Goal: Task Accomplishment & Management: Manage account settings

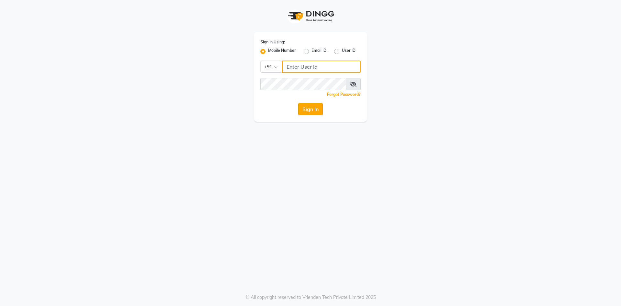
type input "9175511045"
click at [313, 111] on button "Sign In" at bounding box center [310, 109] width 25 height 12
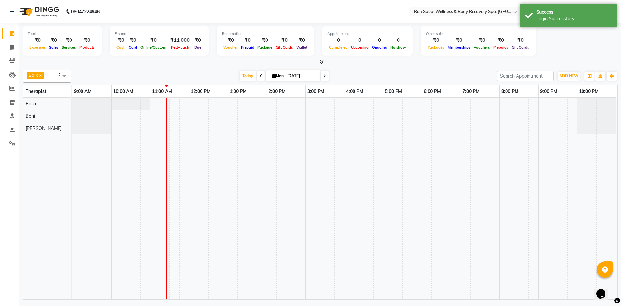
click at [323, 62] on icon at bounding box center [321, 61] width 4 height 5
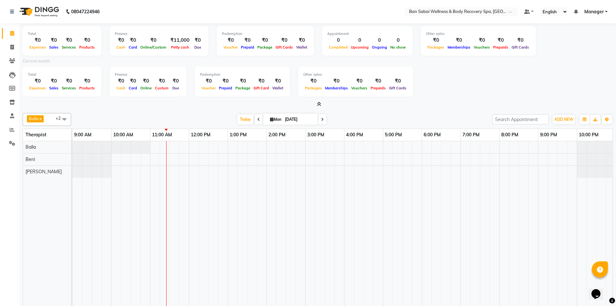
click at [320, 104] on icon at bounding box center [319, 104] width 4 height 5
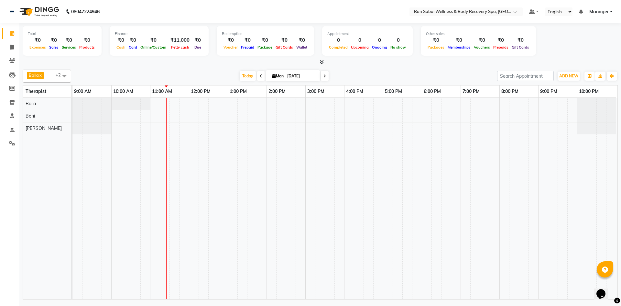
click at [611, 13] on link "Manager" at bounding box center [600, 11] width 23 height 7
click at [322, 61] on icon at bounding box center [321, 61] width 4 height 5
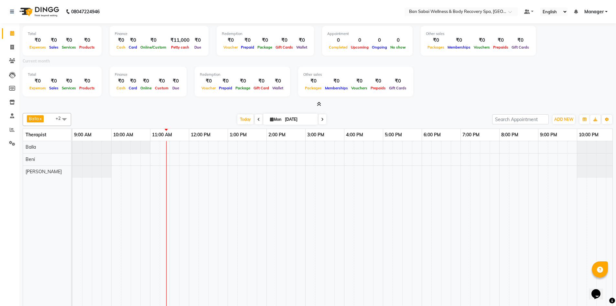
click at [33, 85] on div "Expenses" at bounding box center [38, 87] width 20 height 7
click at [39, 77] on div "₹0" at bounding box center [38, 80] width 20 height 7
click at [320, 103] on icon at bounding box center [319, 104] width 4 height 5
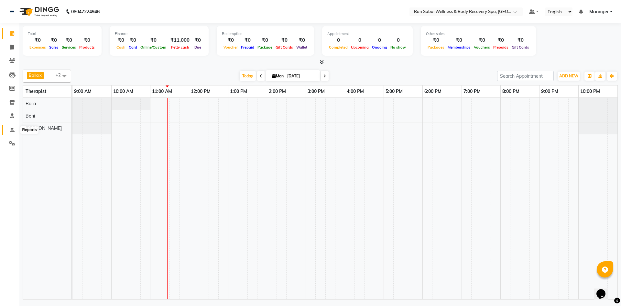
click at [11, 128] on icon at bounding box center [12, 129] width 5 height 5
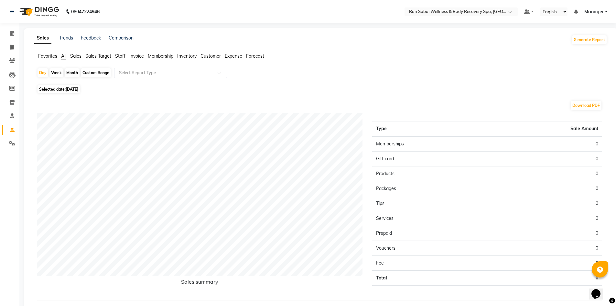
click at [237, 56] on span "Expense" at bounding box center [233, 56] width 17 height 6
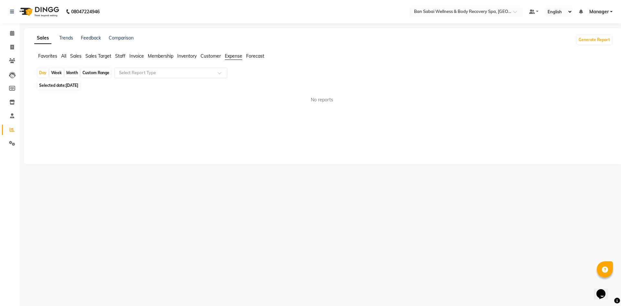
click at [221, 73] on span at bounding box center [222, 74] width 8 height 6
click at [11, 32] on icon at bounding box center [12, 33] width 4 height 5
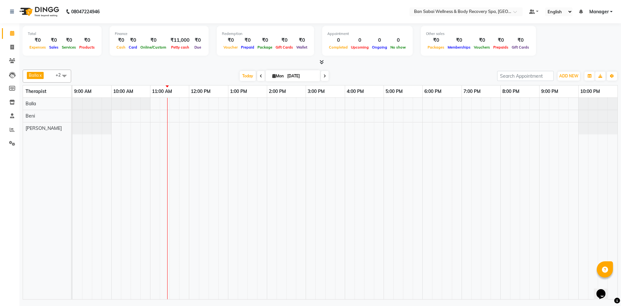
click at [260, 75] on icon at bounding box center [261, 76] width 3 height 4
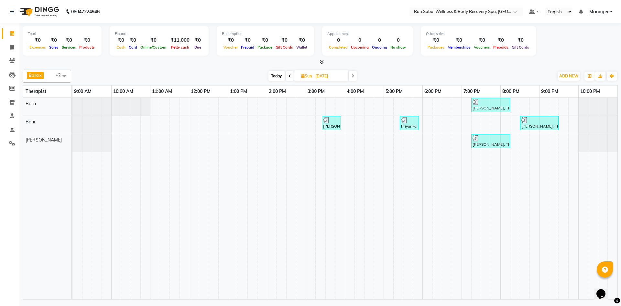
click at [351, 78] on span at bounding box center [353, 76] width 8 height 10
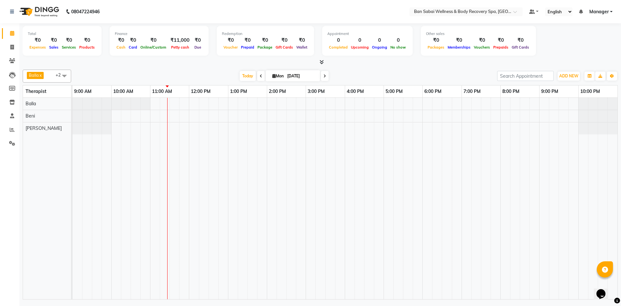
click at [322, 62] on icon at bounding box center [321, 61] width 4 height 5
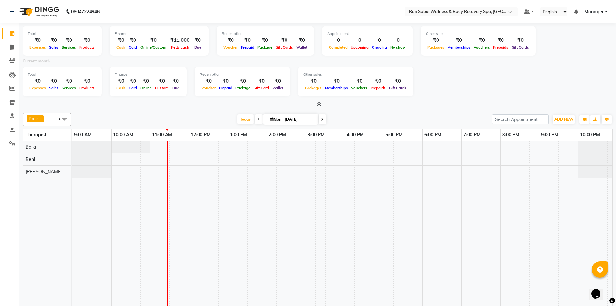
click at [318, 102] on icon at bounding box center [319, 104] width 4 height 5
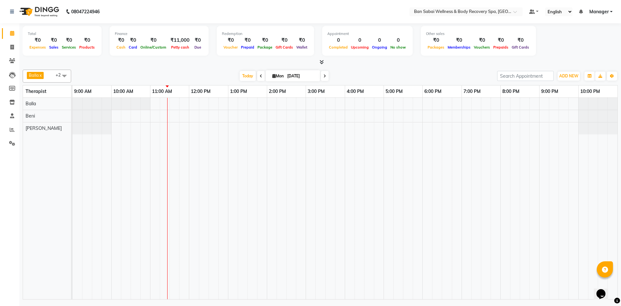
click at [260, 75] on icon at bounding box center [261, 76] width 3 height 4
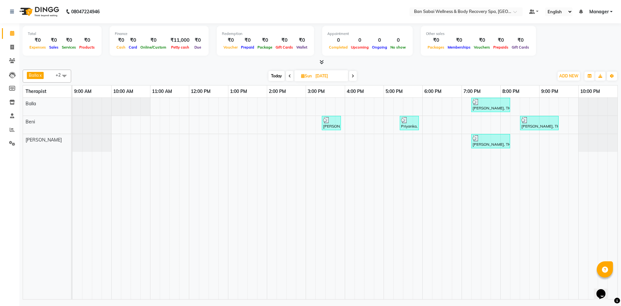
click at [321, 63] on icon at bounding box center [321, 61] width 4 height 5
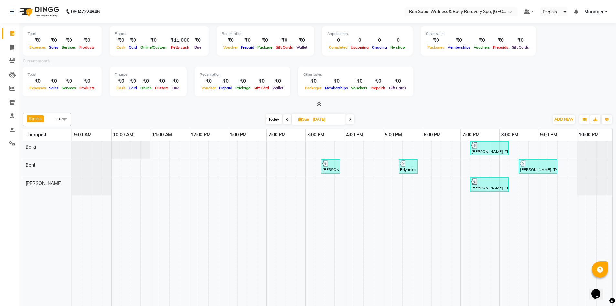
click at [320, 102] on icon at bounding box center [319, 104] width 4 height 5
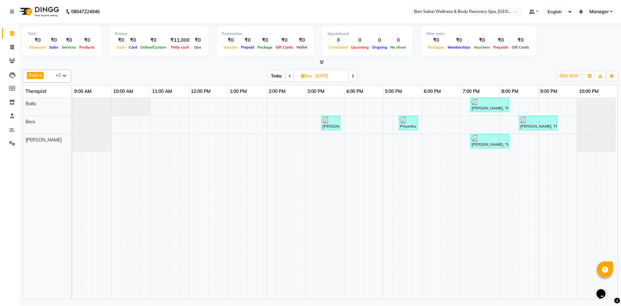
click at [352, 76] on icon at bounding box center [352, 76] width 3 height 4
type input "[DATE]"
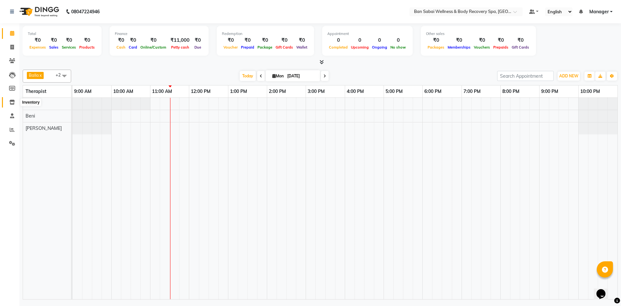
click at [13, 101] on icon at bounding box center [11, 102] width 5 height 5
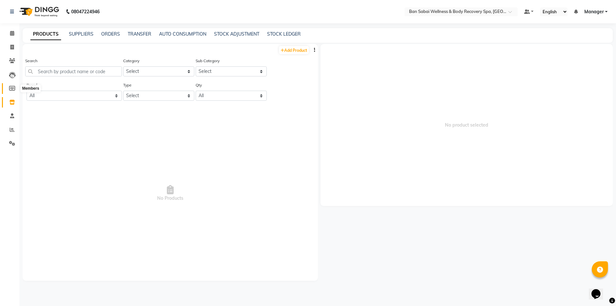
click at [15, 90] on icon at bounding box center [12, 88] width 6 height 5
select select
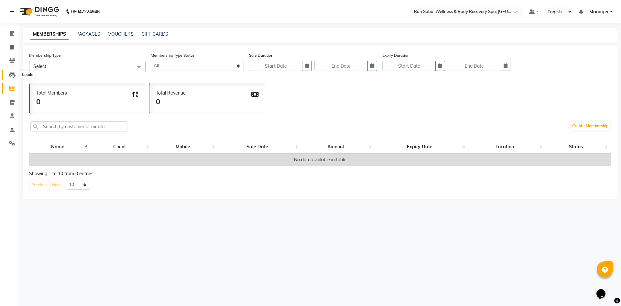
click at [13, 78] on icon at bounding box center [12, 75] width 6 height 6
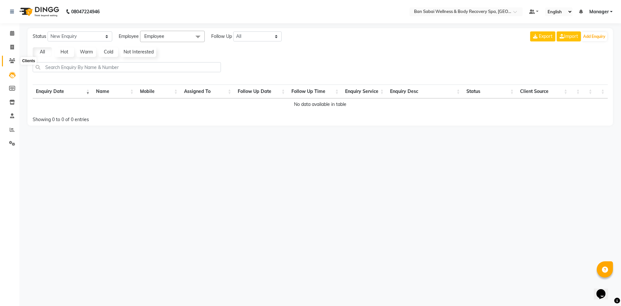
click at [14, 64] on span at bounding box center [11, 60] width 11 height 7
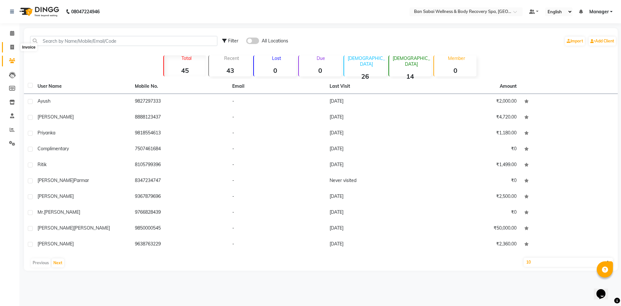
click at [10, 46] on span at bounding box center [11, 47] width 11 height 7
select select "8743"
select select "service"
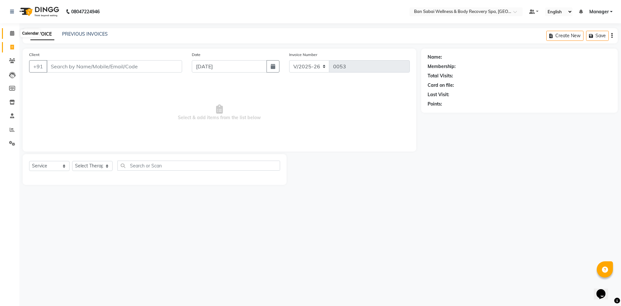
click at [11, 32] on icon at bounding box center [12, 33] width 4 height 5
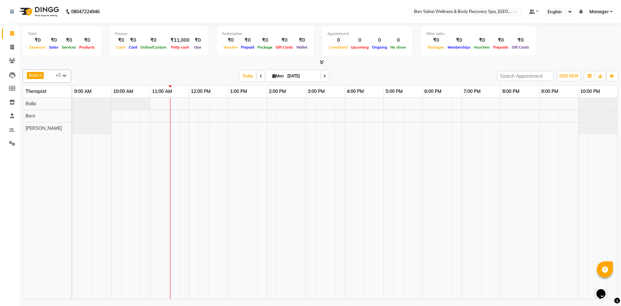
click at [320, 62] on icon at bounding box center [321, 61] width 4 height 5
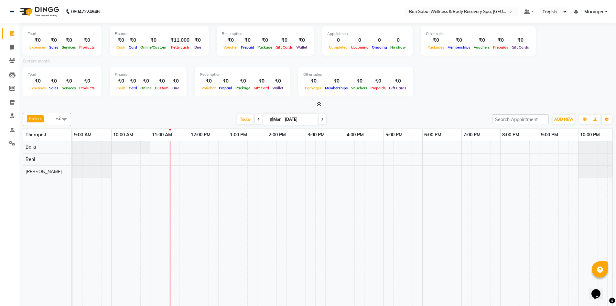
click at [257, 122] on span at bounding box center [259, 119] width 8 height 10
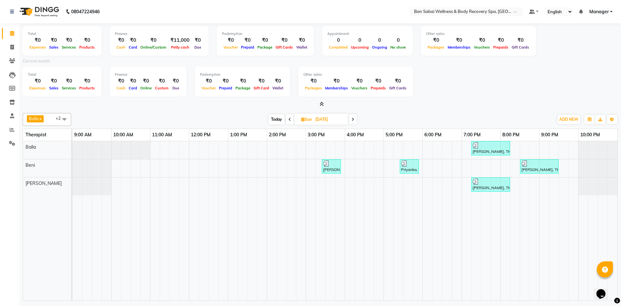
click at [351, 118] on span at bounding box center [353, 119] width 8 height 10
type input "[DATE]"
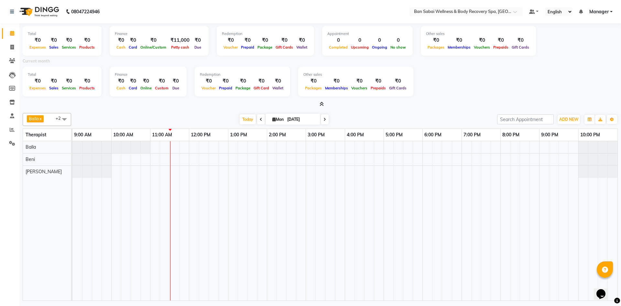
click at [323, 105] on icon at bounding box center [321, 104] width 4 height 5
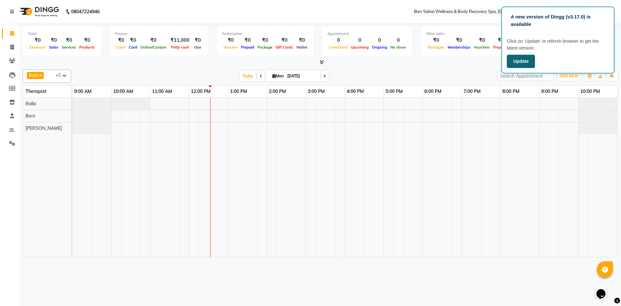
click at [519, 62] on button "Update" at bounding box center [521, 61] width 28 height 13
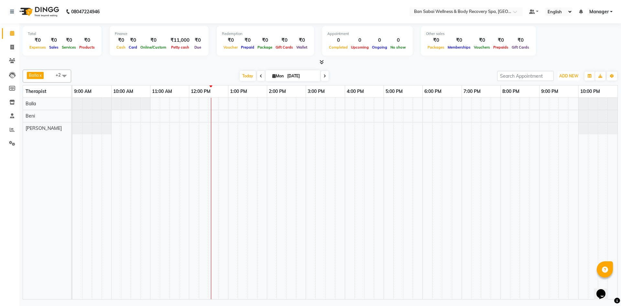
drag, startPoint x: 571, startPoint y: 77, endPoint x: 571, endPoint y: 81, distance: 3.6
click at [571, 79] on button "ADD NEW Toggle Dropdown" at bounding box center [568, 75] width 22 height 9
click at [554, 104] on link "Add Expense" at bounding box center [553, 105] width 51 height 8
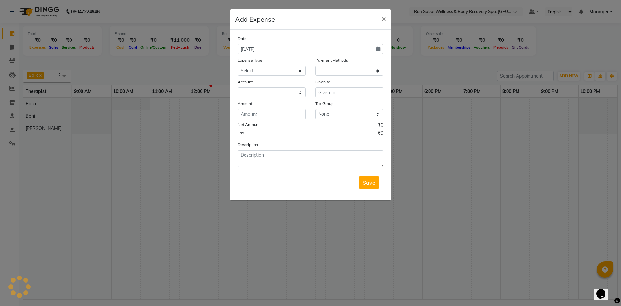
select select "1"
select select "8034"
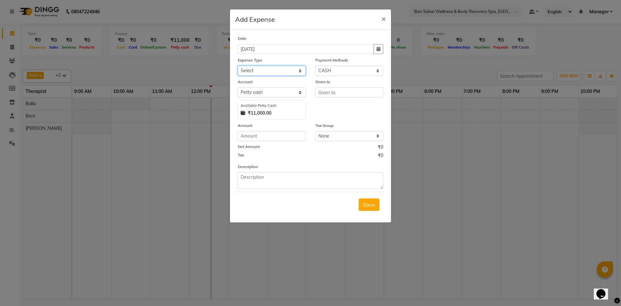
click at [266, 70] on select "Select Advance Salary Bank charges birthday cake birthday gifts Car maintenance…" at bounding box center [272, 71] width 68 height 10
click at [238, 66] on select "Select Advance Salary Bank charges birthday cake birthday gifts Car maintenance…" at bounding box center [272, 71] width 68 height 10
click at [271, 64] on div "Expense Type" at bounding box center [272, 61] width 68 height 9
drag, startPoint x: 271, startPoint y: 68, endPoint x: 271, endPoint y: 72, distance: 4.2
click at [271, 68] on select "Select Advance Salary Bank charges birthday cake birthday gifts Car maintenance…" at bounding box center [272, 71] width 68 height 10
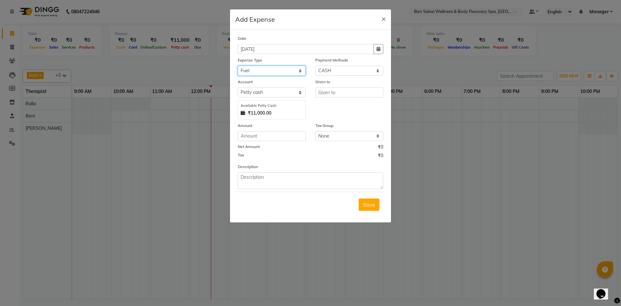
click at [268, 71] on select "Select Advance Salary Bank charges birthday cake birthday gifts Car maintenance…" at bounding box center [272, 71] width 68 height 10
click at [265, 68] on select "Select Advance Salary Bank charges birthday cake birthday gifts Car maintenance…" at bounding box center [272, 71] width 68 height 10
select select "22173"
click at [238, 66] on select "Select Advance Salary Bank charges birthday cake birthday gifts Car maintenance…" at bounding box center [272, 71] width 68 height 10
click at [332, 90] on input "text" at bounding box center [349, 92] width 68 height 10
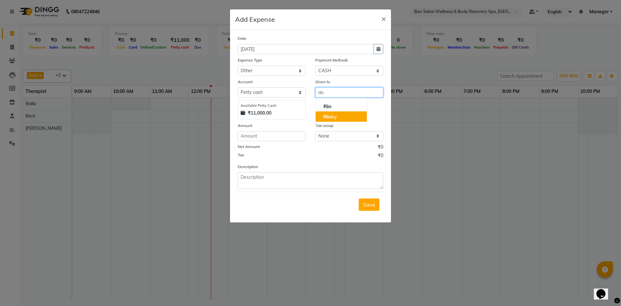
click at [337, 115] on button "Rin ky" at bounding box center [341, 116] width 51 height 10
type input "[PERSON_NAME]"
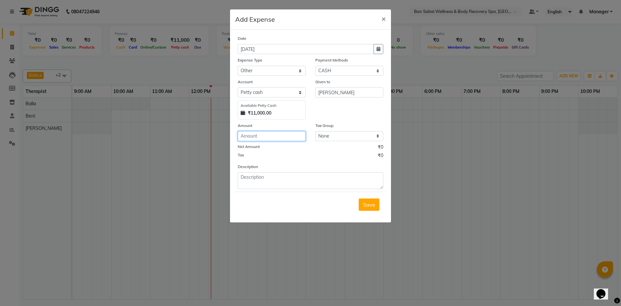
click at [274, 134] on input "number" at bounding box center [272, 136] width 68 height 10
type input "350"
click at [275, 178] on textarea at bounding box center [310, 180] width 145 height 17
click at [258, 178] on textarea "taxi farefor rinky fr" at bounding box center [310, 180] width 145 height 17
click at [287, 177] on textarea "taxi fare for rinky fr" at bounding box center [310, 180] width 145 height 17
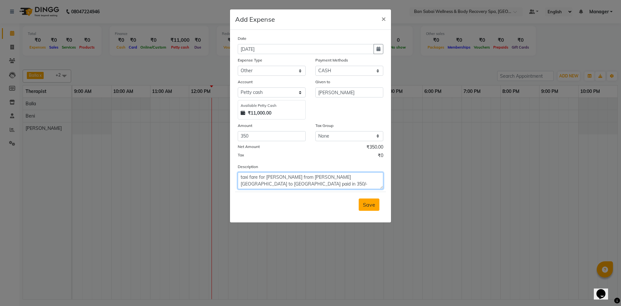
type textarea "taxi fare for rinky from kalyani nagar to balewadi paid in 350/-"
click at [367, 203] on span "Save" at bounding box center [369, 204] width 12 height 6
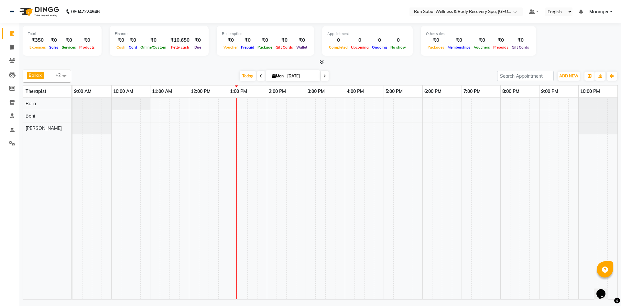
click at [260, 73] on span at bounding box center [261, 76] width 8 height 10
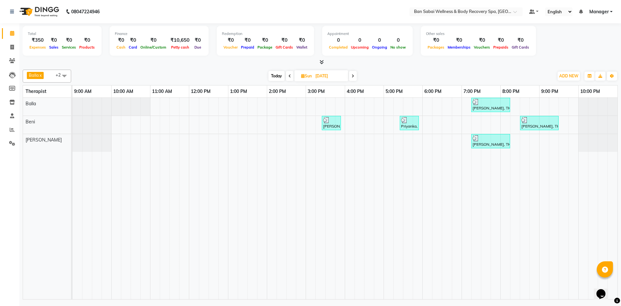
click at [353, 79] on span at bounding box center [353, 76] width 8 height 10
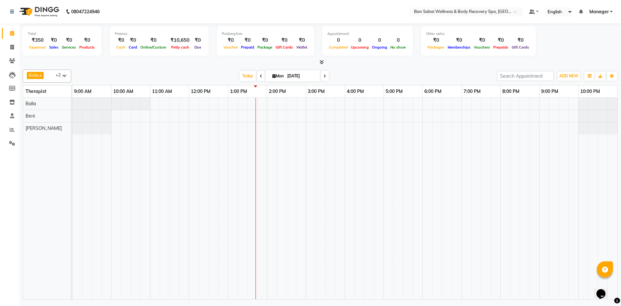
click at [323, 63] on icon at bounding box center [321, 61] width 4 height 5
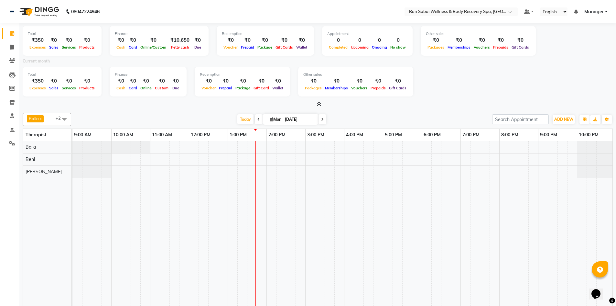
click at [257, 120] on icon at bounding box center [258, 119] width 3 height 4
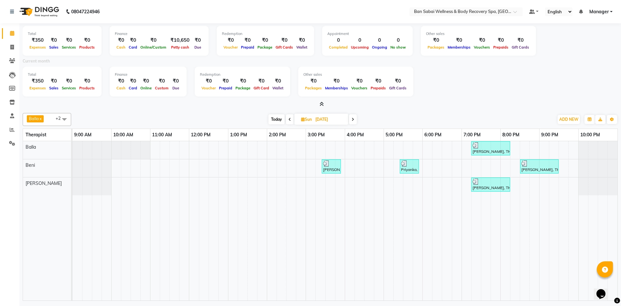
click at [289, 119] on icon at bounding box center [289, 119] width 3 height 4
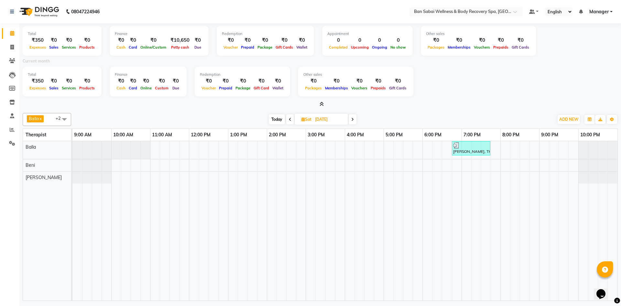
click at [354, 118] on icon at bounding box center [352, 119] width 3 height 4
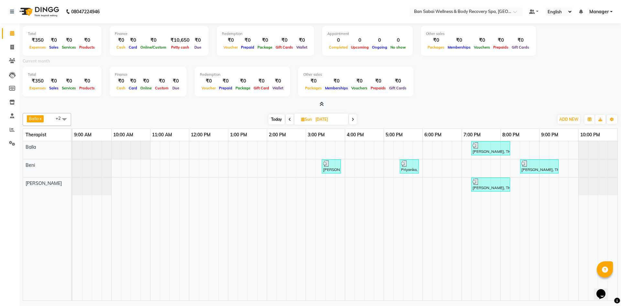
click at [353, 119] on icon at bounding box center [352, 119] width 3 height 4
type input "[DATE]"
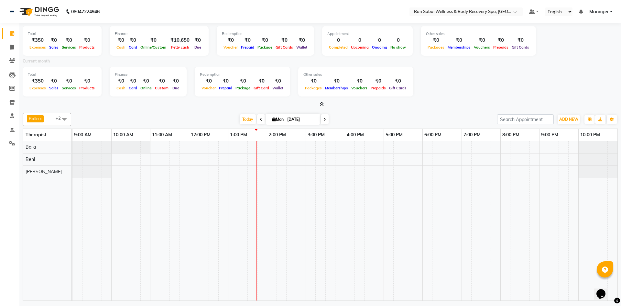
click at [319, 102] on icon at bounding box center [321, 104] width 4 height 5
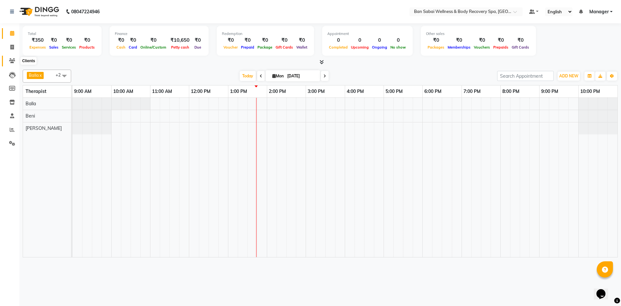
click at [13, 62] on icon at bounding box center [12, 60] width 6 height 5
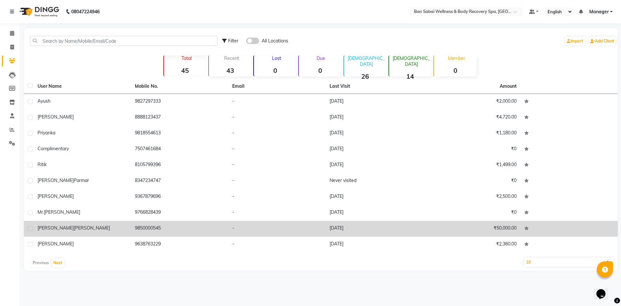
click at [97, 225] on div "[PERSON_NAME]" at bounding box center [83, 227] width 90 height 7
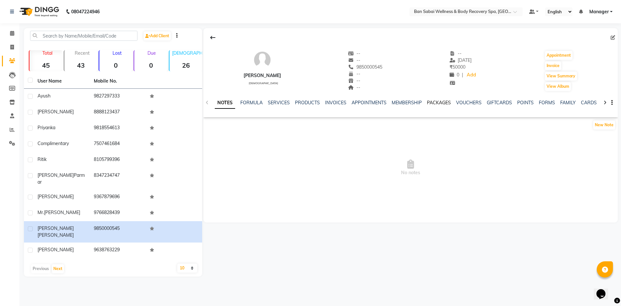
click at [442, 105] on link "PACKAGES" at bounding box center [439, 103] width 24 height 6
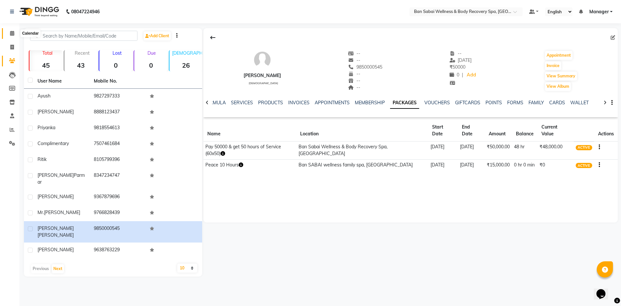
click at [15, 34] on span at bounding box center [11, 33] width 11 height 7
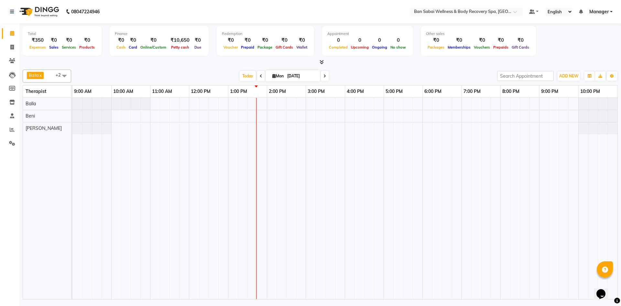
click at [64, 77] on span at bounding box center [64, 76] width 13 height 12
click at [65, 77] on span at bounding box center [64, 76] width 13 height 12
click at [15, 116] on span at bounding box center [11, 115] width 11 height 7
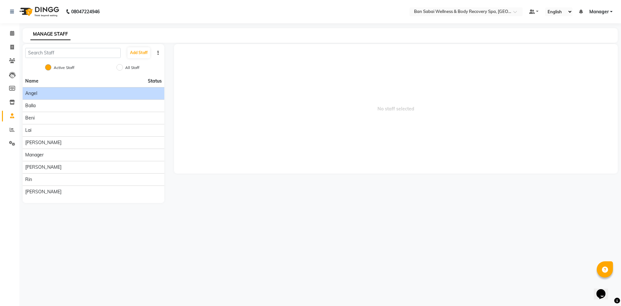
click at [87, 97] on li "Angel" at bounding box center [94, 93] width 142 height 12
click at [30, 95] on span "Angel" at bounding box center [31, 93] width 12 height 7
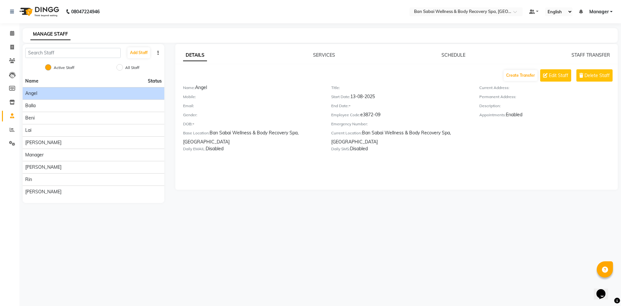
click at [325, 52] on div "SERVICES" at bounding box center [324, 55] width 22 height 7
click at [333, 55] on link "SERVICES" at bounding box center [324, 55] width 22 height 6
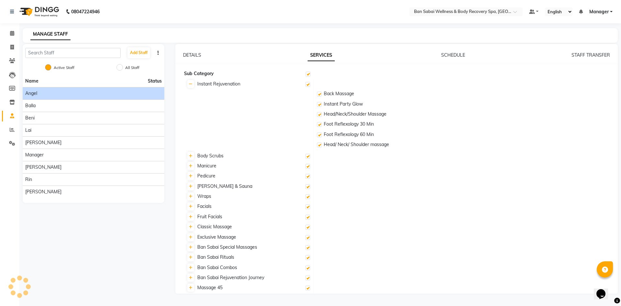
checkbox input "true"
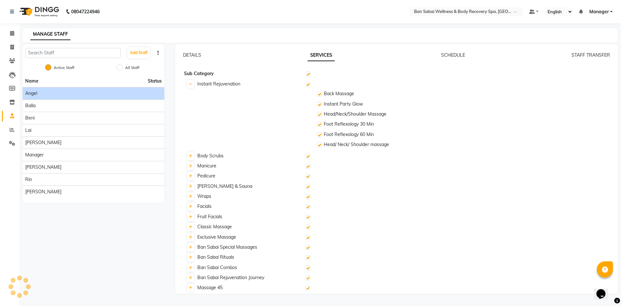
checkbox input "true"
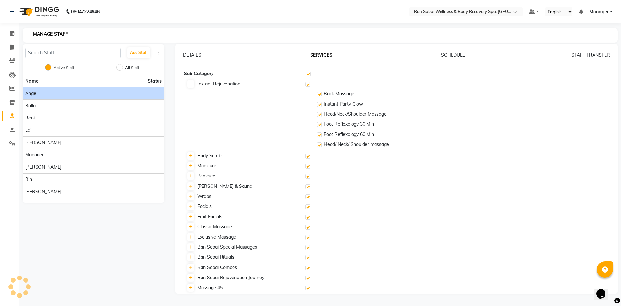
checkbox input "true"
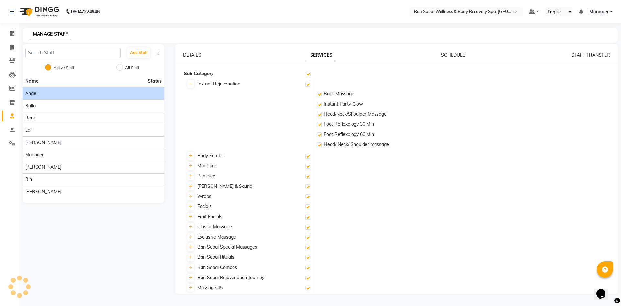
checkbox input "true"
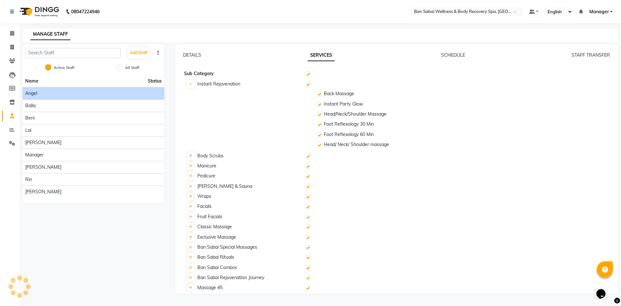
checkbox input "true"
click at [453, 56] on link "SCHEDULE" at bounding box center [453, 55] width 24 height 6
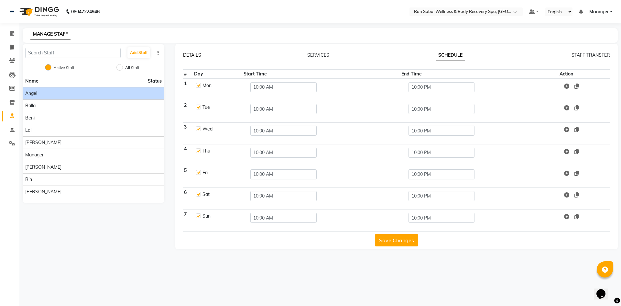
click at [199, 55] on link "DETAILS" at bounding box center [192, 55] width 18 height 6
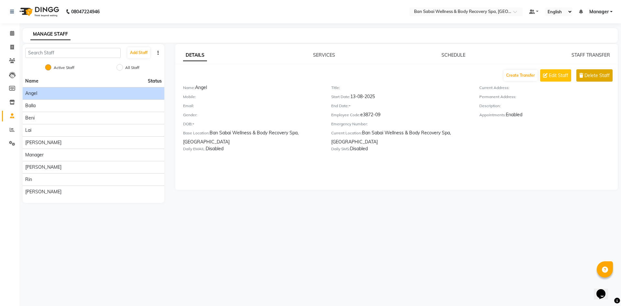
click at [602, 76] on span "Delete Staff" at bounding box center [596, 75] width 25 height 7
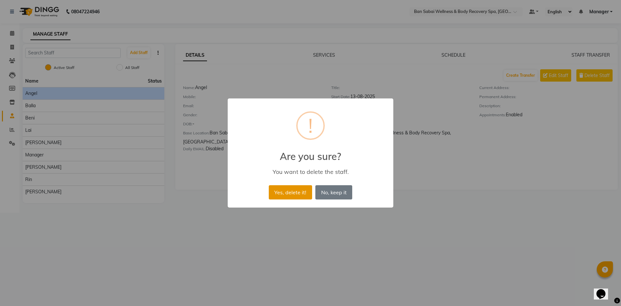
click at [304, 194] on button "Yes, delete it!" at bounding box center [290, 192] width 43 height 14
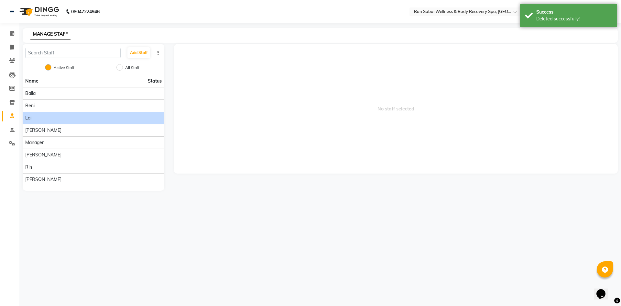
click at [83, 115] on div "Lai" at bounding box center [93, 117] width 136 height 7
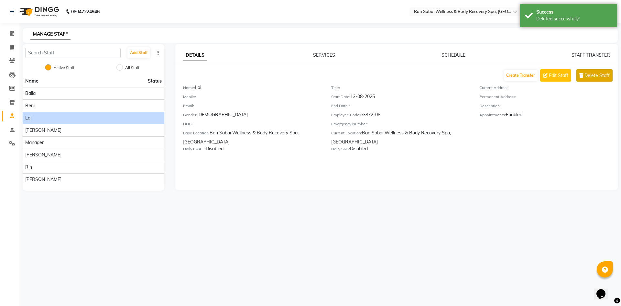
click at [592, 79] on button "Delete Staff" at bounding box center [594, 75] width 36 height 12
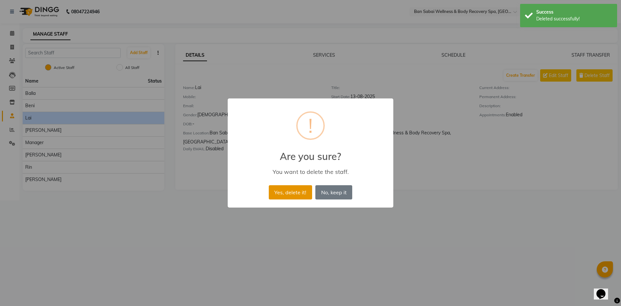
click at [274, 189] on button "Yes, delete it!" at bounding box center [290, 192] width 43 height 14
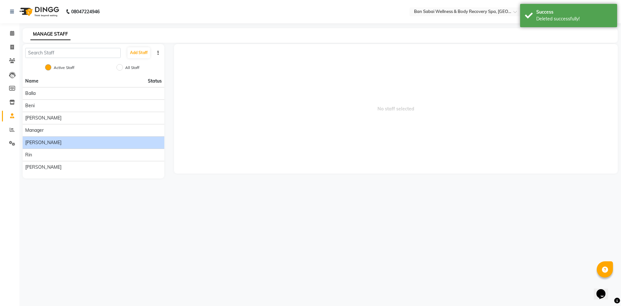
click at [55, 142] on div "[PERSON_NAME]" at bounding box center [93, 142] width 136 height 7
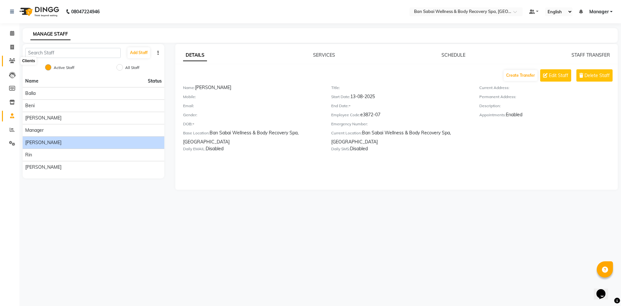
click at [12, 59] on icon at bounding box center [12, 60] width 6 height 5
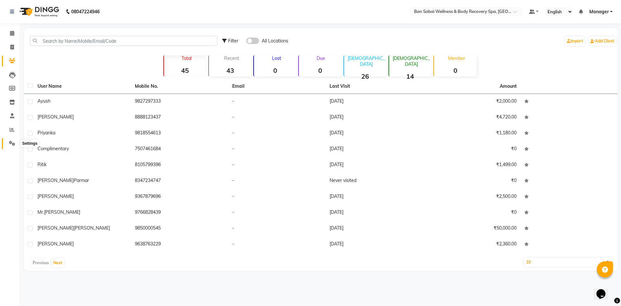
click at [11, 142] on icon at bounding box center [12, 143] width 6 height 5
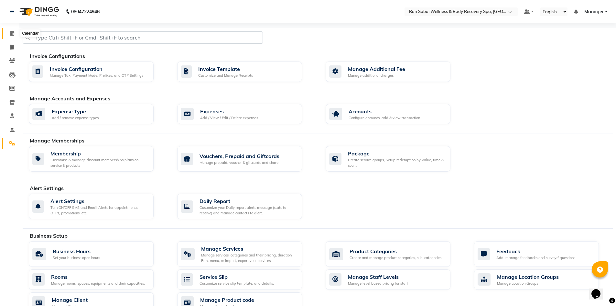
click at [15, 34] on span at bounding box center [11, 33] width 11 height 7
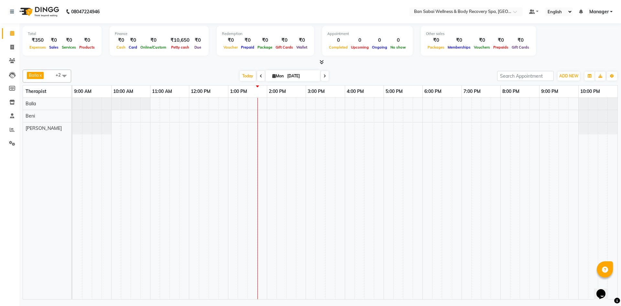
click at [63, 74] on span at bounding box center [64, 76] width 13 height 12
click at [9, 114] on span at bounding box center [11, 115] width 11 height 7
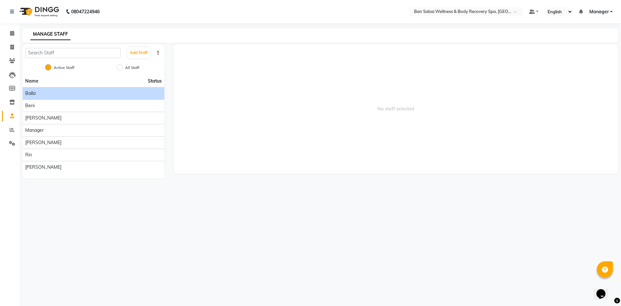
click at [37, 96] on div "Balla" at bounding box center [93, 93] width 136 height 7
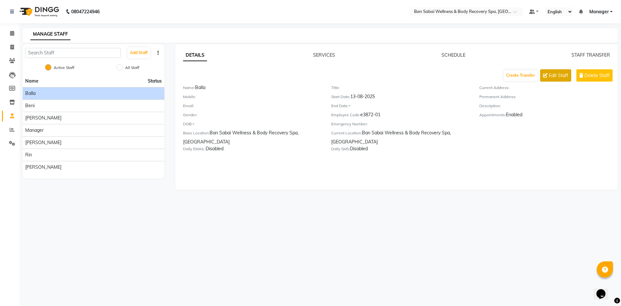
click at [564, 77] on span "Edit Staff" at bounding box center [558, 75] width 19 height 7
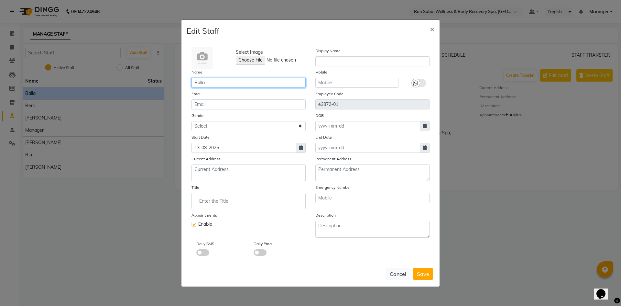
click at [199, 82] on input "Balla" at bounding box center [248, 83] width 114 height 10
type input "Bella"
click at [424, 274] on span "Save" at bounding box center [423, 273] width 12 height 6
checkbox input "false"
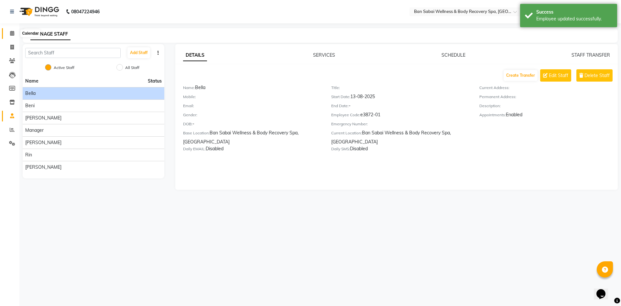
click at [12, 33] on icon at bounding box center [12, 33] width 4 height 5
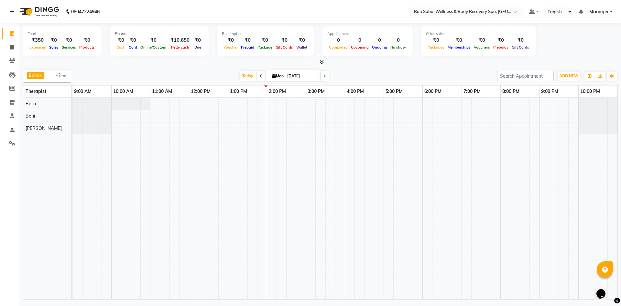
click at [60, 77] on span at bounding box center [64, 76] width 13 height 12
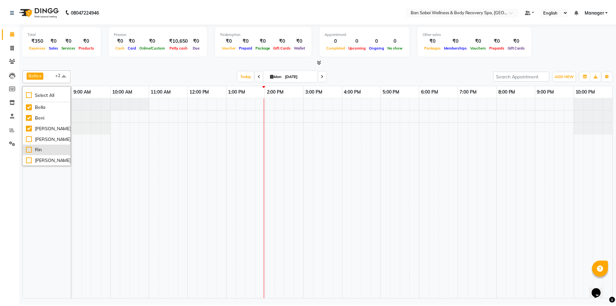
scroll to position [0, 0]
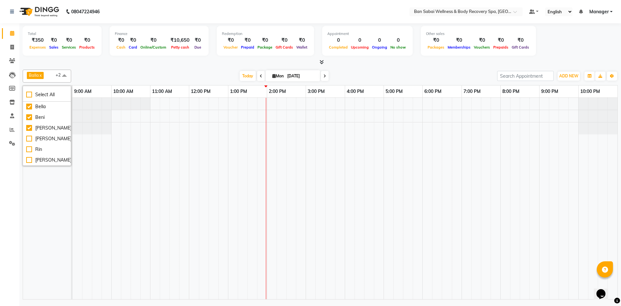
click at [60, 74] on span at bounding box center [64, 76] width 13 height 12
click at [13, 37] on span at bounding box center [11, 33] width 11 height 7
click at [14, 114] on icon at bounding box center [12, 115] width 4 height 5
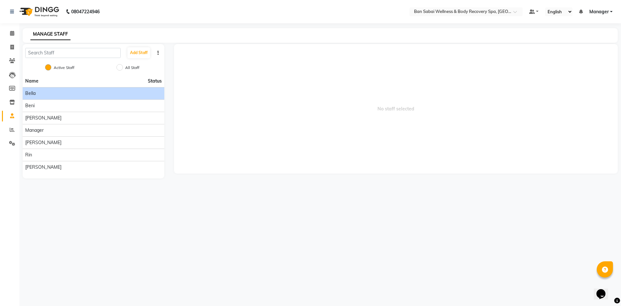
click at [59, 93] on div "Bella" at bounding box center [93, 93] width 136 height 7
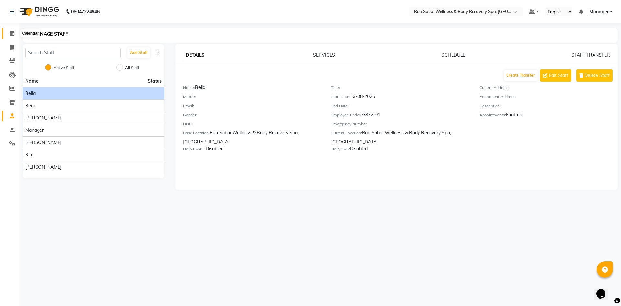
click at [12, 36] on span at bounding box center [11, 33] width 11 height 7
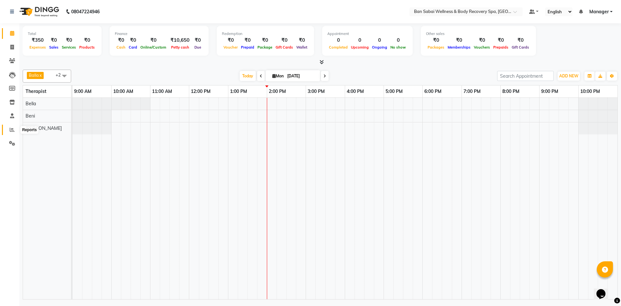
click at [12, 133] on span at bounding box center [11, 129] width 11 height 7
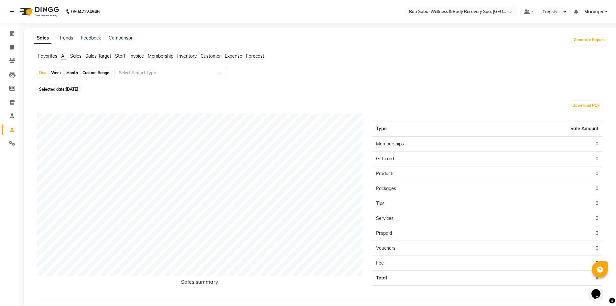
click at [151, 73] on input "text" at bounding box center [164, 73] width 93 height 6
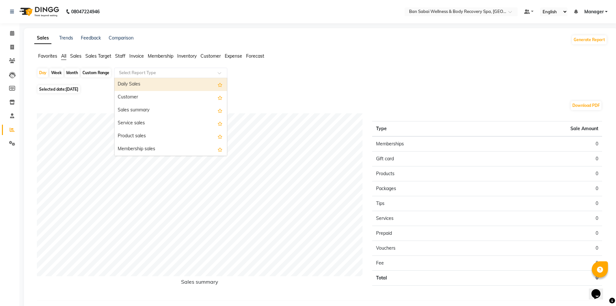
click at [136, 88] on div "Daily Sales" at bounding box center [170, 84] width 113 height 13
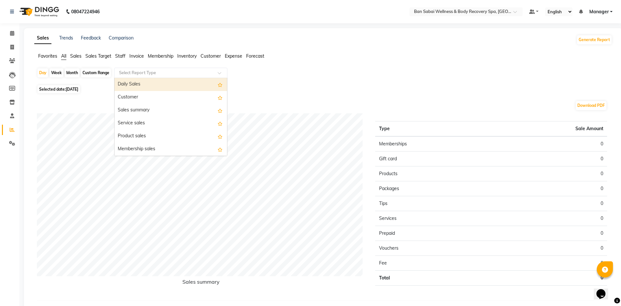
select select "full_report"
select select "csv"
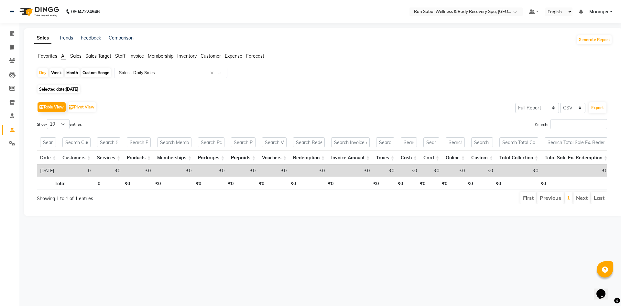
click at [78, 87] on span "[DATE]" at bounding box center [72, 89] width 13 height 5
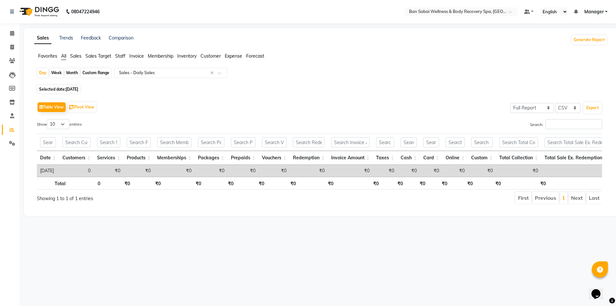
select select "9"
select select "2025"
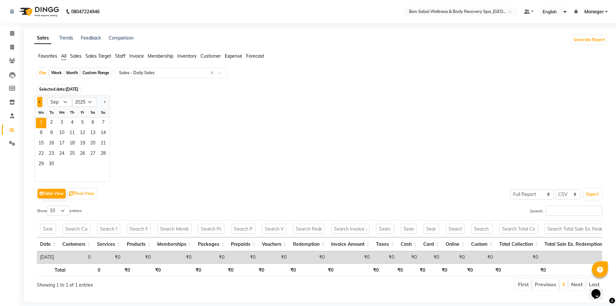
click at [38, 99] on button "Previous month" at bounding box center [39, 102] width 5 height 10
select select "8"
click at [106, 161] on span "31" at bounding box center [103, 164] width 10 height 10
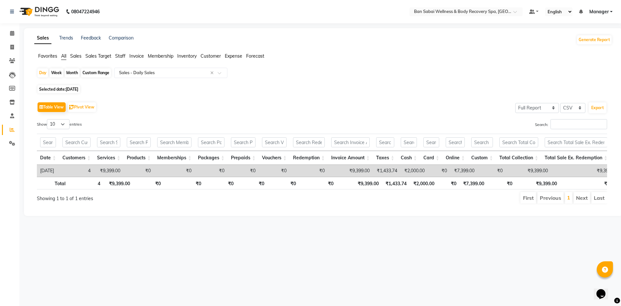
click at [90, 74] on div "Custom Range" at bounding box center [96, 72] width 30 height 9
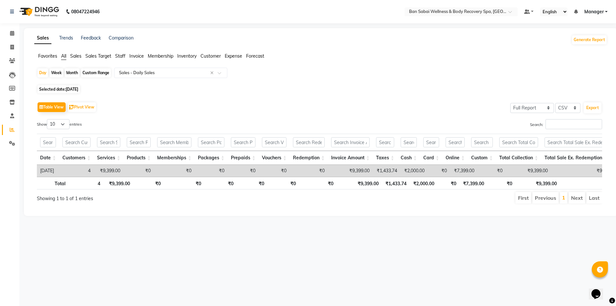
select select "8"
select select "2025"
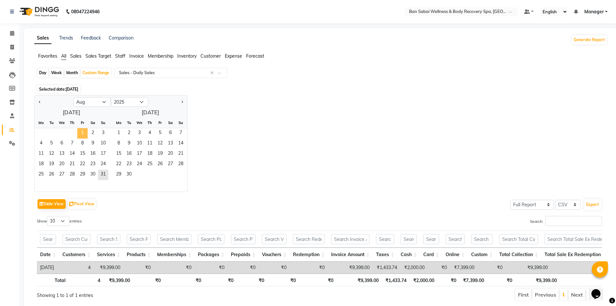
click at [83, 135] on span "1" at bounding box center [82, 133] width 10 height 10
click at [104, 176] on span "31" at bounding box center [103, 174] width 10 height 10
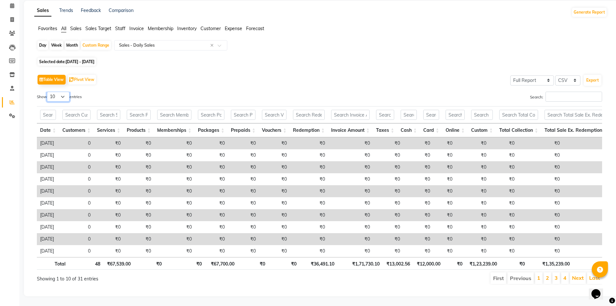
drag, startPoint x: 58, startPoint y: 85, endPoint x: 58, endPoint y: 91, distance: 6.2
click at [58, 91] on select "10 25 50 100" at bounding box center [58, 96] width 23 height 10
click at [48, 91] on select "10 25 50 100" at bounding box center [58, 96] width 23 height 10
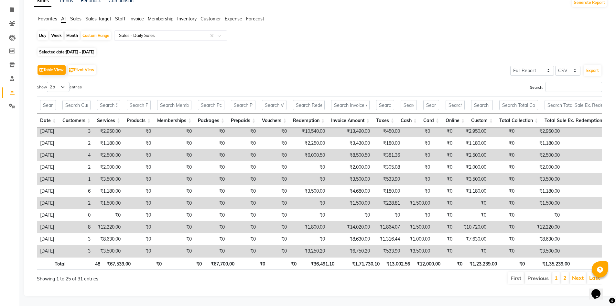
drag, startPoint x: 62, startPoint y: 93, endPoint x: 62, endPoint y: 89, distance: 4.8
click at [62, 89] on div "Show 10 25 50 100 entries" at bounding box center [176, 88] width 278 height 13
click at [65, 88] on select "10 25 50 100" at bounding box center [58, 87] width 23 height 10
click at [48, 82] on select "10 25 50 100" at bounding box center [58, 87] width 23 height 10
click at [61, 83] on select "10 25 50 100" at bounding box center [58, 87] width 23 height 10
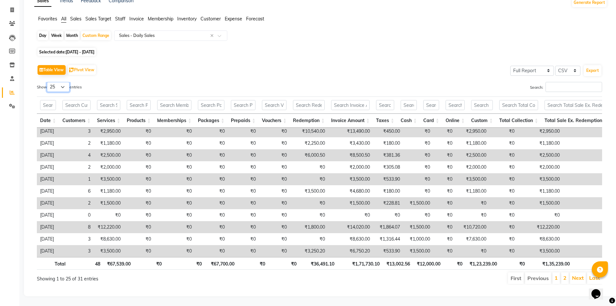
select select "50"
click at [48, 82] on select "10 25 50 100" at bounding box center [58, 87] width 23 height 10
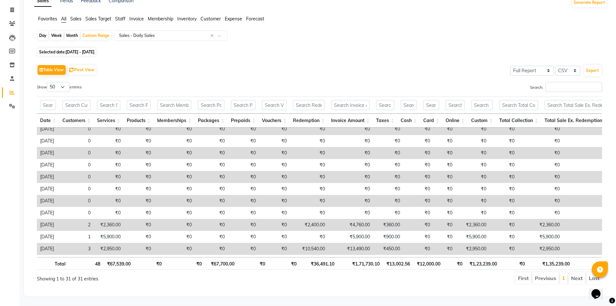
drag, startPoint x: 178, startPoint y: 215, endPoint x: 145, endPoint y: 81, distance: 138.2
click at [144, 79] on div "Table View Pivot View Select Full Report Filtered Report Select CSV PDF Export …" at bounding box center [319, 173] width 565 height 221
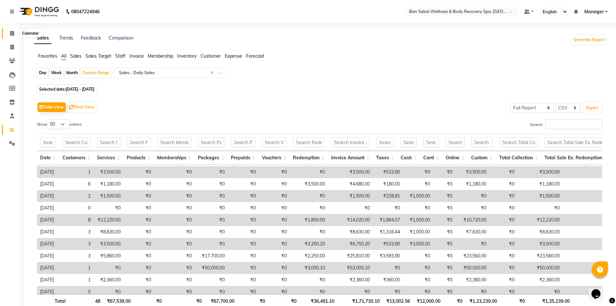
click at [16, 37] on span at bounding box center [11, 33] width 11 height 7
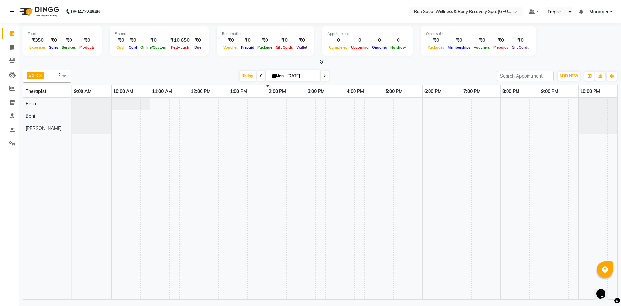
click at [13, 9] on icon at bounding box center [12, 11] width 4 height 5
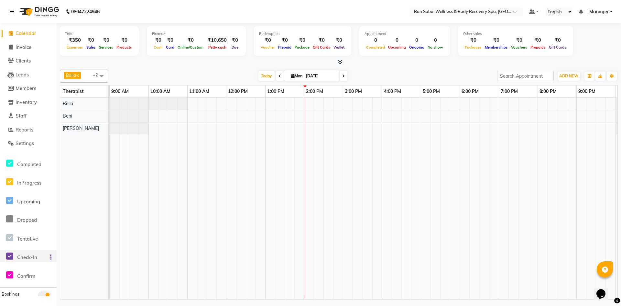
scroll to position [62, 0]
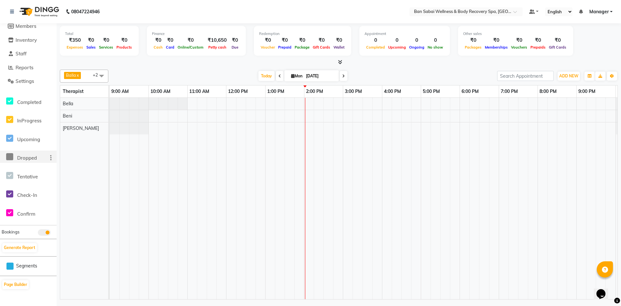
click at [51, 157] on icon at bounding box center [51, 157] width 2 height 0
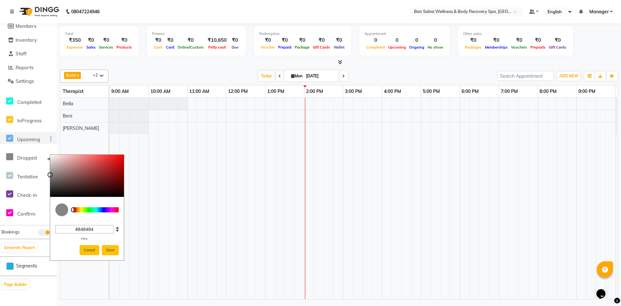
click at [52, 140] on div at bounding box center [49, 138] width 14 height 7
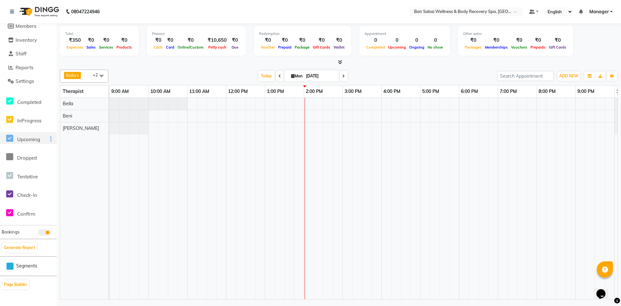
click at [50, 140] on div at bounding box center [49, 138] width 14 height 7
click at [50, 139] on icon at bounding box center [51, 139] width 2 height 0
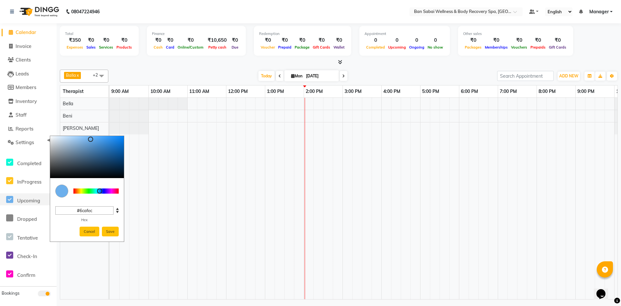
scroll to position [0, 0]
click at [36, 35] on span "Calendar" at bounding box center [26, 33] width 21 height 6
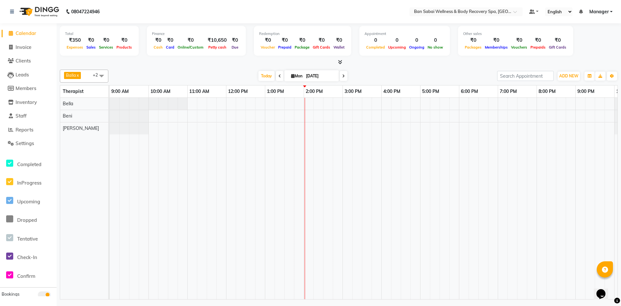
click at [279, 75] on icon at bounding box center [279, 76] width 3 height 4
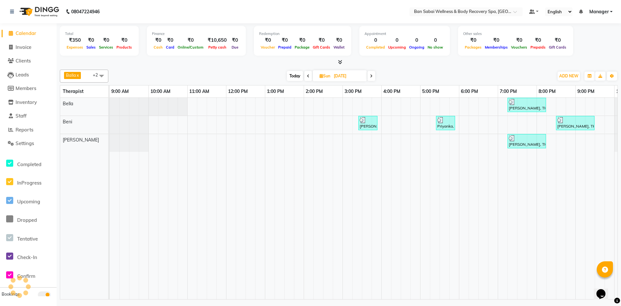
scroll to position [0, 36]
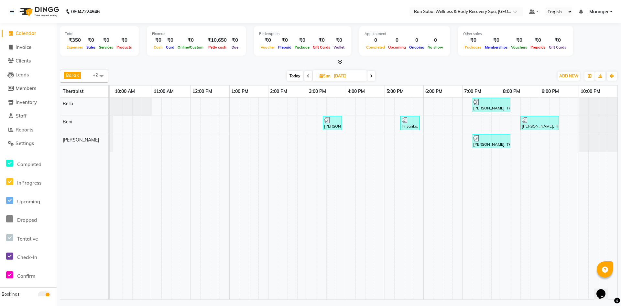
click at [310, 75] on span at bounding box center [308, 76] width 8 height 10
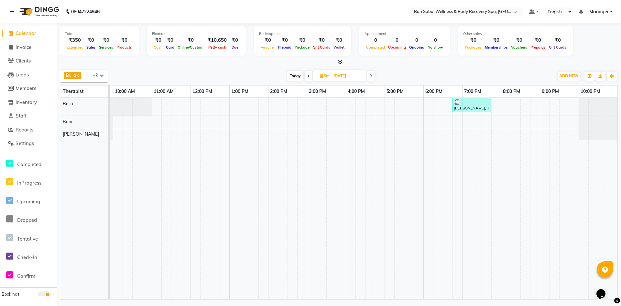
click at [368, 79] on span at bounding box center [371, 76] width 8 height 10
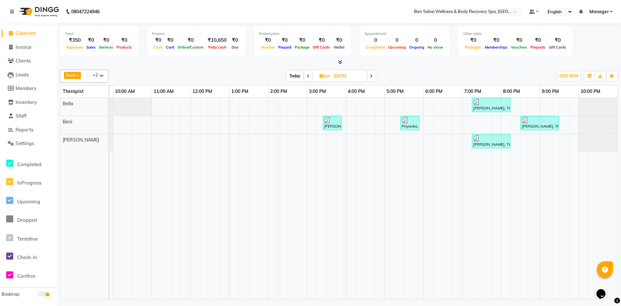
click at [307, 77] on icon at bounding box center [308, 76] width 3 height 4
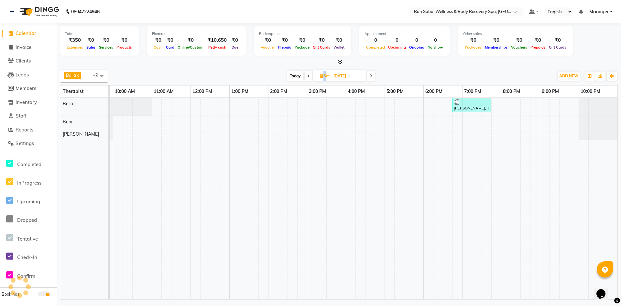
click at [307, 77] on icon at bounding box center [308, 76] width 3 height 4
click at [307, 77] on span at bounding box center [310, 76] width 8 height 10
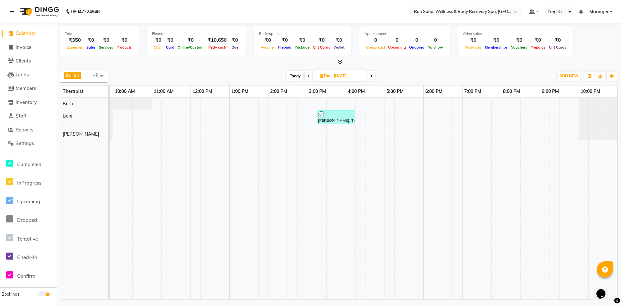
click at [307, 77] on icon at bounding box center [308, 76] width 3 height 4
click at [307, 77] on icon at bounding box center [307, 76] width 3 height 4
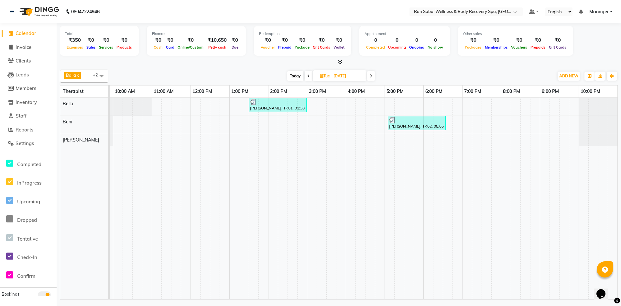
click at [307, 77] on icon at bounding box center [308, 76] width 3 height 4
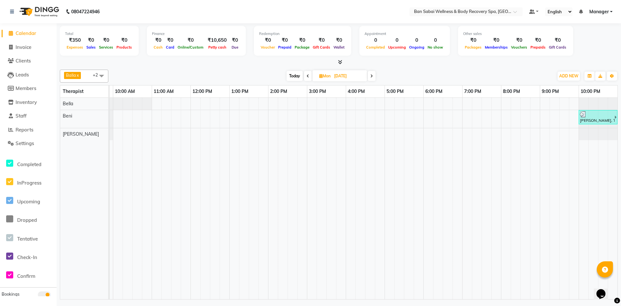
click at [307, 81] on div "Balla x Beni x [PERSON_NAME] x +2 Select All [PERSON_NAME] [PERSON_NAME] Rin [P…" at bounding box center [339, 76] width 558 height 13
click at [307, 77] on icon at bounding box center [307, 76] width 3 height 4
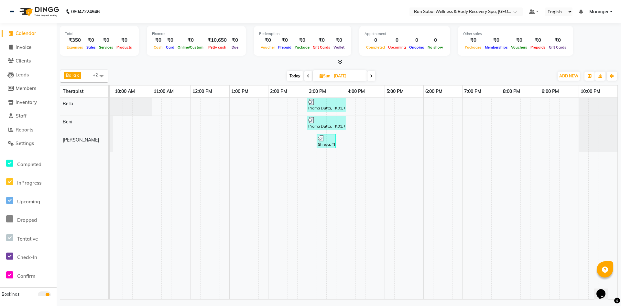
click at [307, 77] on icon at bounding box center [308, 76] width 3 height 4
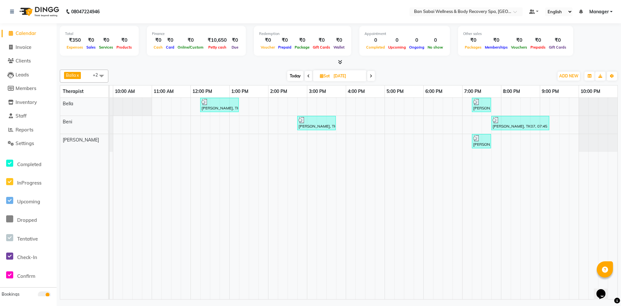
click at [295, 74] on span "Today" at bounding box center [295, 76] width 16 height 10
type input "[DATE]"
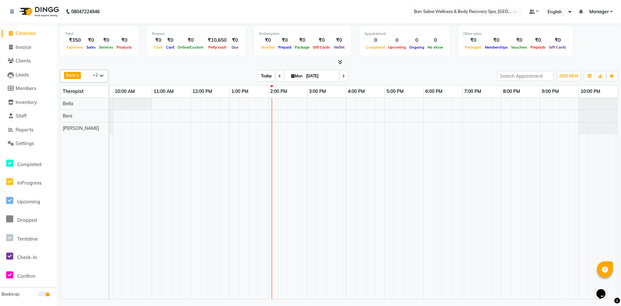
click at [259, 76] on span "Today" at bounding box center [266, 76] width 16 height 10
click at [290, 73] on span "[DATE]" at bounding box center [311, 75] width 55 height 11
click at [291, 75] on icon at bounding box center [293, 76] width 4 height 4
select select "9"
select select "2025"
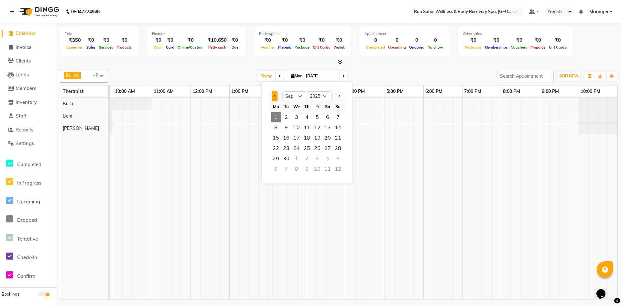
click at [274, 99] on button "Previous month" at bounding box center [274, 96] width 5 height 10
select select "8"
click at [278, 157] on span "25" at bounding box center [276, 158] width 10 height 10
type input "[DATE]"
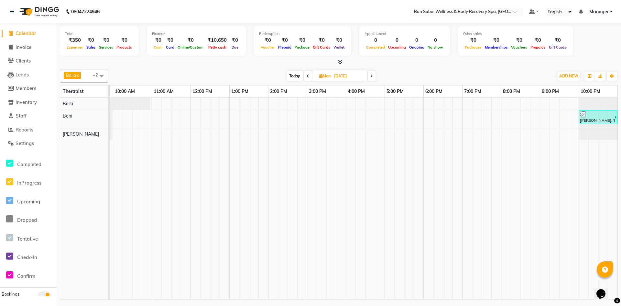
click at [103, 74] on span at bounding box center [101, 76] width 13 height 12
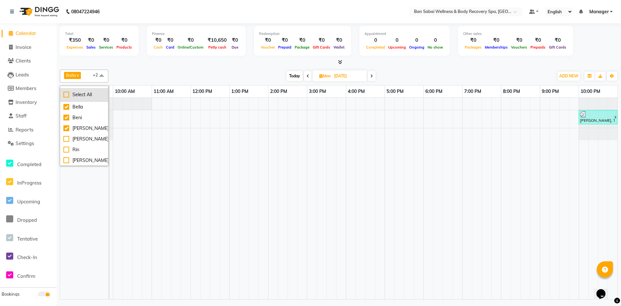
click at [102, 90] on li "Select All" at bounding box center [84, 95] width 48 height 14
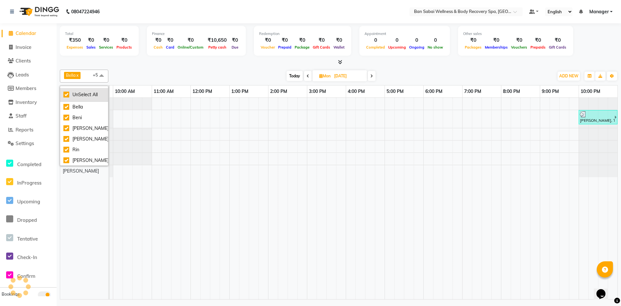
checkbox input "true"
click at [263, 80] on div "[DATE] [DATE]" at bounding box center [331, 76] width 439 height 10
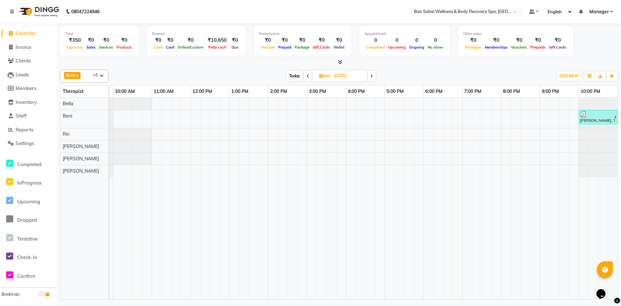
click at [100, 76] on span at bounding box center [101, 76] width 13 height 12
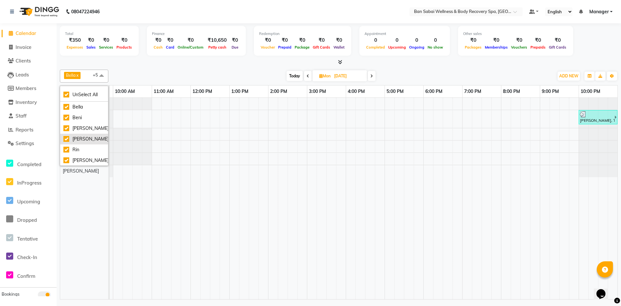
click at [64, 138] on div "[PERSON_NAME]" at bounding box center [83, 138] width 41 height 7
checkbox input "false"
click at [66, 148] on div "Rin" at bounding box center [83, 149] width 41 height 7
checkbox input "false"
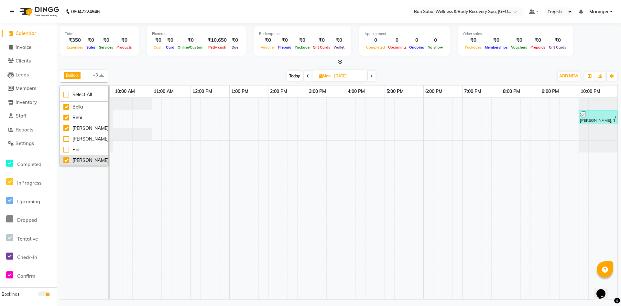
click at [67, 158] on div "[PERSON_NAME]" at bounding box center [83, 160] width 41 height 7
checkbox input "false"
click at [172, 77] on div "[DATE] [DATE]" at bounding box center [331, 76] width 439 height 10
